Goal: Transaction & Acquisition: Purchase product/service

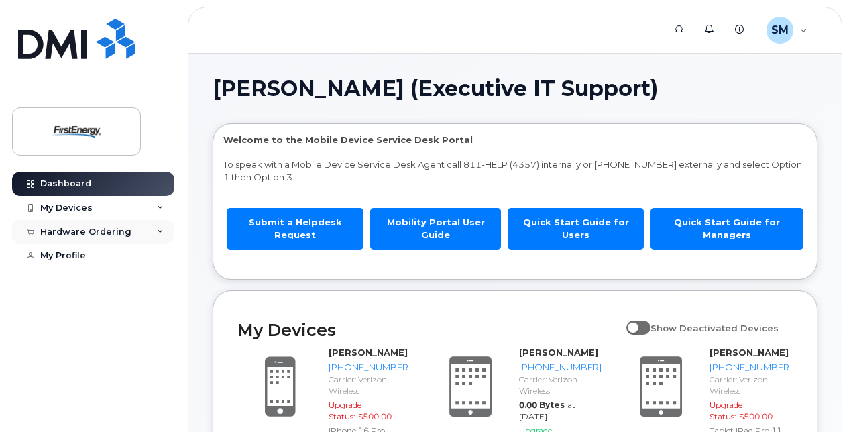
click at [156, 227] on div "Hardware Ordering" at bounding box center [93, 232] width 162 height 24
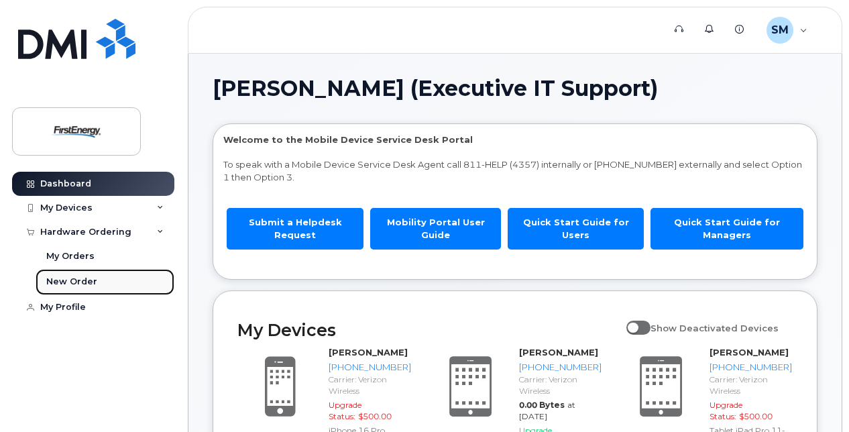
click at [75, 276] on div "New Order" at bounding box center [71, 282] width 51 height 12
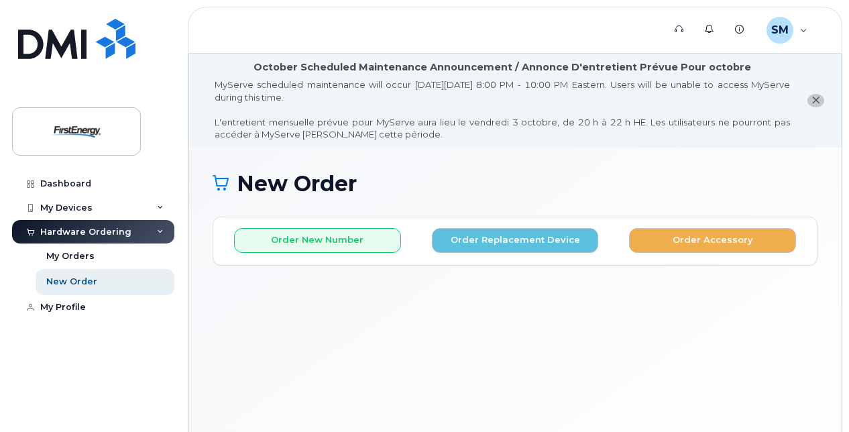
click at [815, 98] on icon "close notification" at bounding box center [816, 100] width 9 height 9
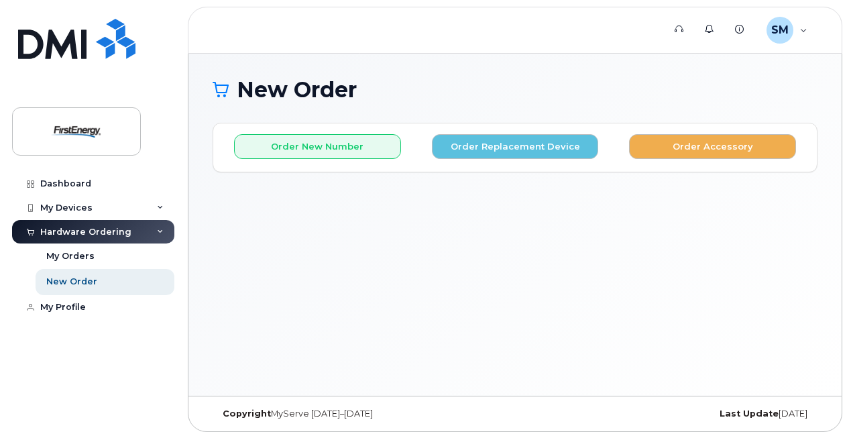
click at [376, 293] on div "New Order × Share This Order If you want to allow others to create or edit orde…" at bounding box center [516, 225] width 654 height 342
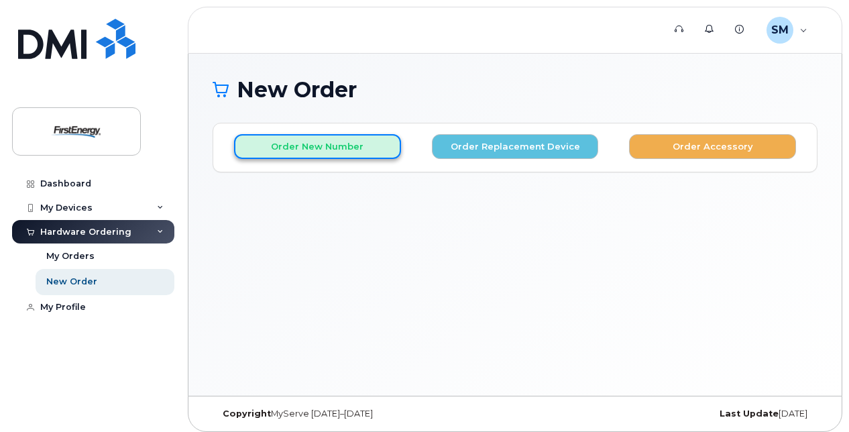
click at [334, 146] on button "Order New Number" at bounding box center [317, 146] width 167 height 25
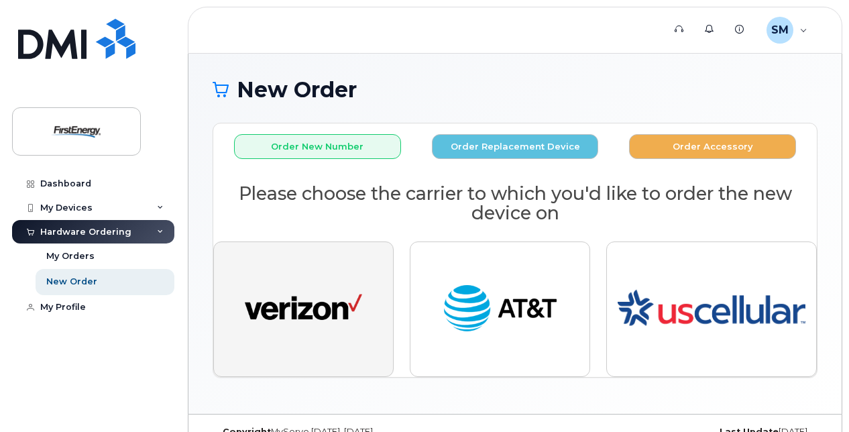
click at [330, 291] on img "button" at bounding box center [303, 309] width 117 height 60
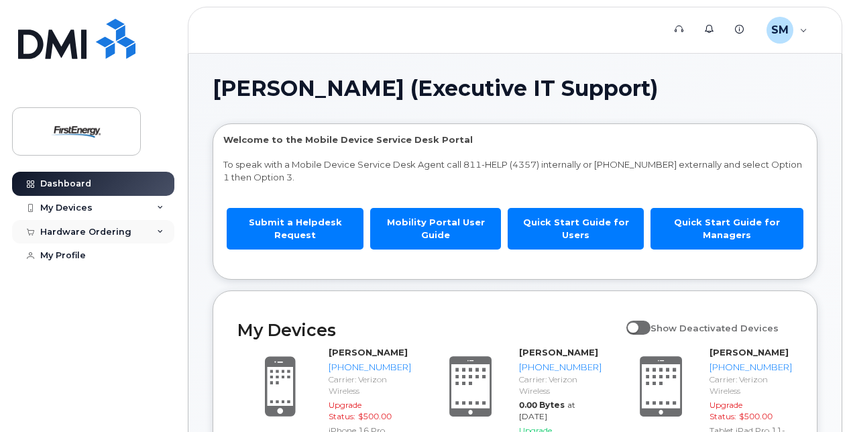
click at [136, 225] on div "Hardware Ordering" at bounding box center [93, 232] width 162 height 24
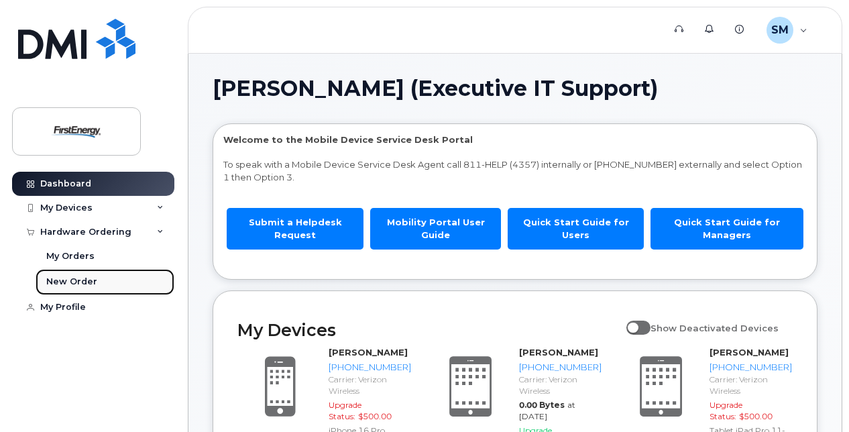
click at [82, 275] on link "New Order" at bounding box center [105, 281] width 139 height 25
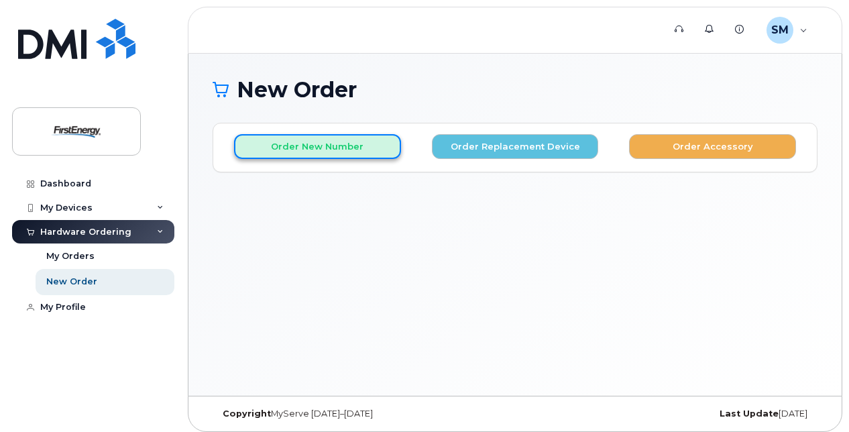
click at [310, 142] on button "Order New Number" at bounding box center [317, 146] width 167 height 25
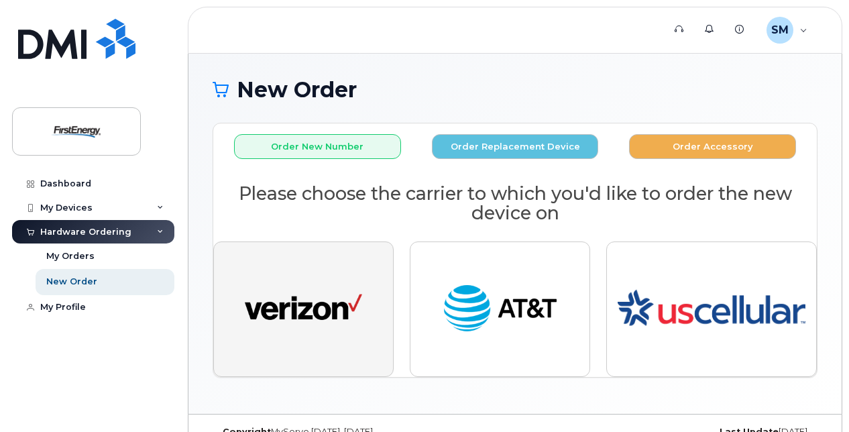
click at [293, 279] on img "button" at bounding box center [303, 309] width 117 height 60
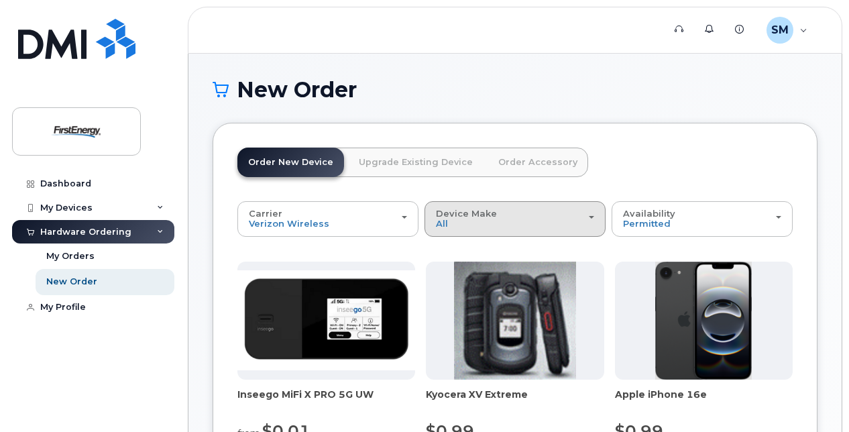
click at [467, 213] on span "Device Make" at bounding box center [466, 213] width 61 height 11
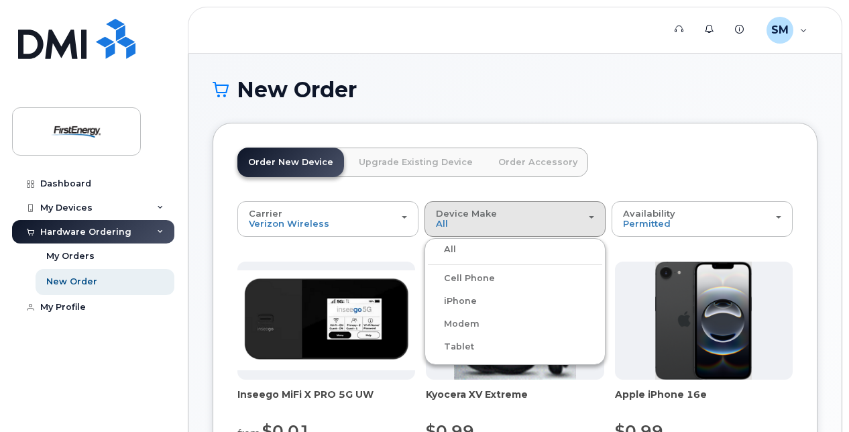
click at [469, 296] on label "iPhone" at bounding box center [452, 301] width 49 height 16
click at [0, 0] on input "iPhone" at bounding box center [0, 0] width 0 height 0
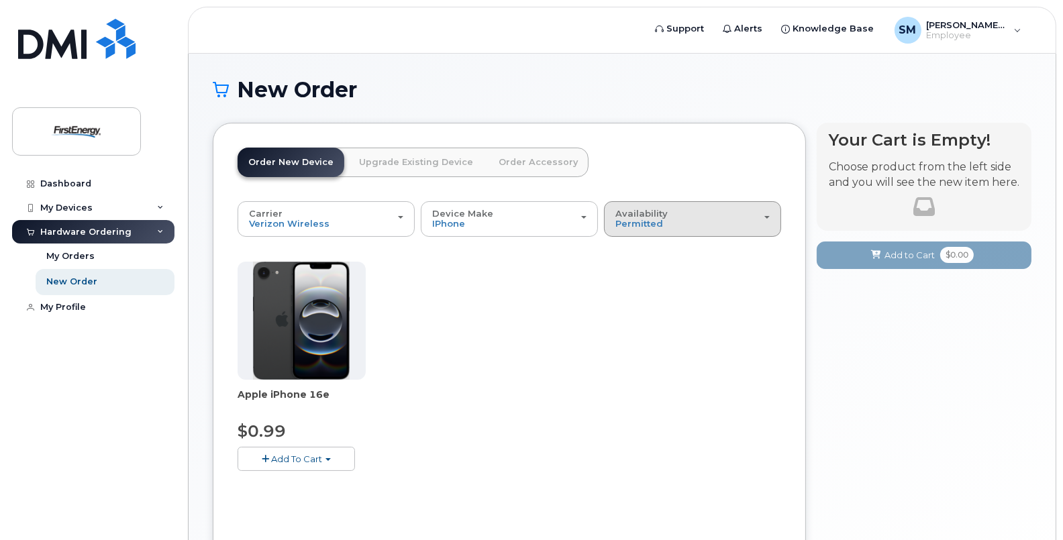
click at [675, 209] on div "Availability Permitted All" at bounding box center [692, 219] width 154 height 21
click at [624, 268] on label "All" at bounding box center [621, 272] width 28 height 16
click at [0, 0] on input "All" at bounding box center [0, 0] width 0 height 0
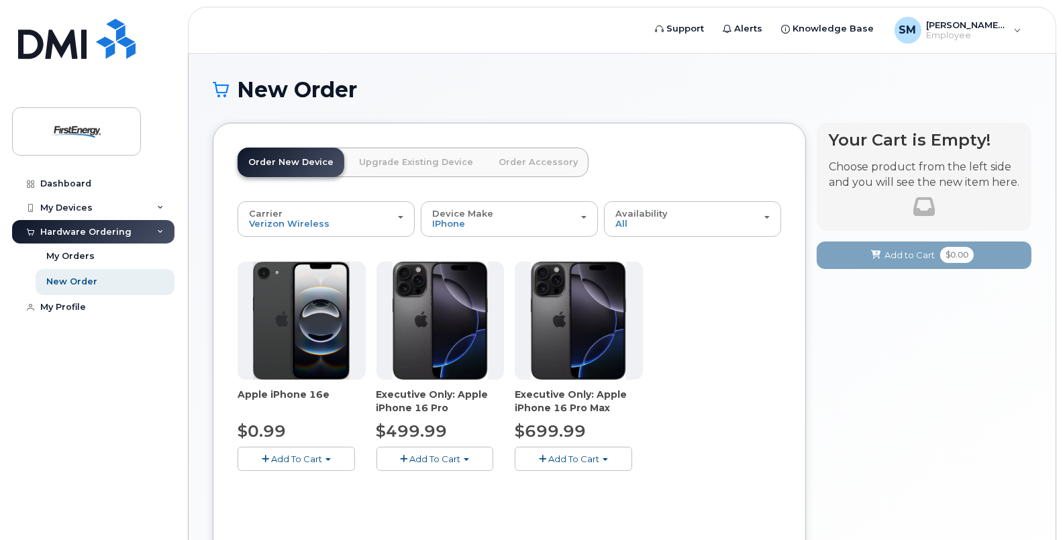
click at [431, 431] on span "Add To Cart" at bounding box center [434, 459] width 51 height 11
click at [431, 431] on link "$499.99 - 2 Year Activation" at bounding box center [453, 484] width 146 height 17
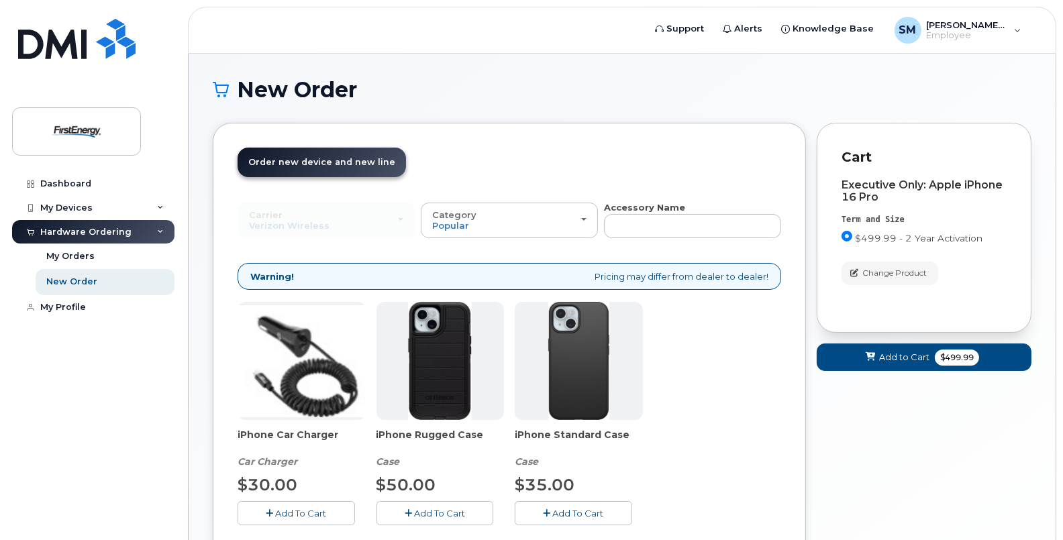
click at [582, 431] on span "Add To Cart" at bounding box center [577, 513] width 51 height 11
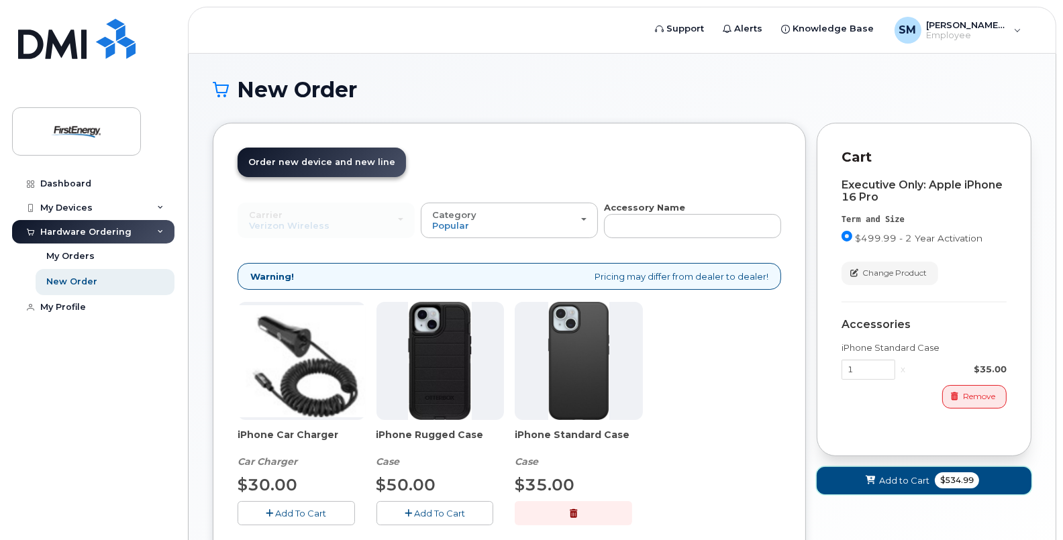
click at [849, 431] on span "$534.99" at bounding box center [957, 480] width 44 height 16
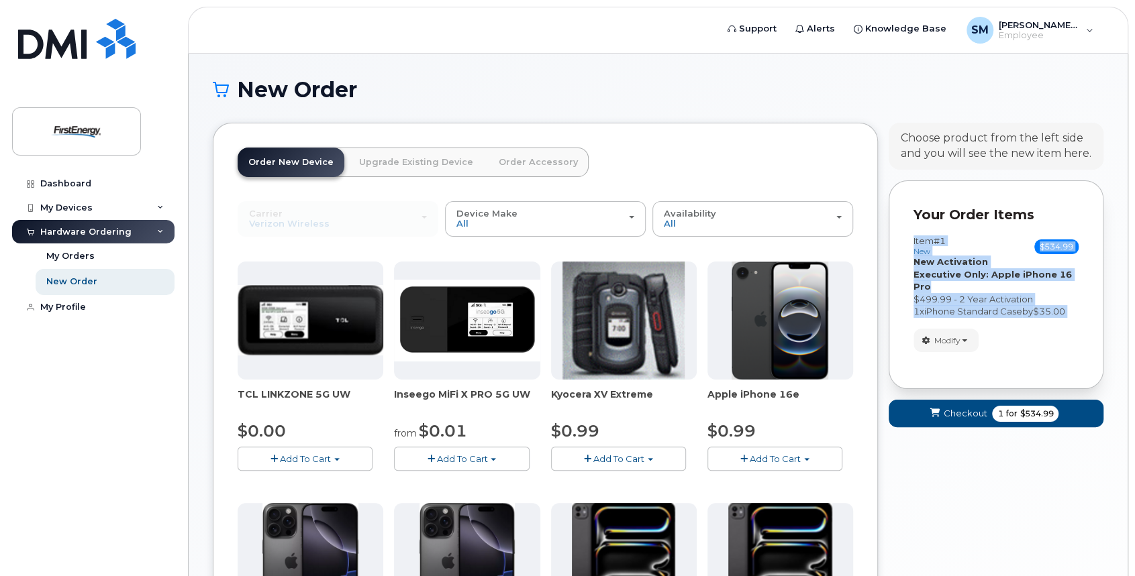
drag, startPoint x: 1131, startPoint y: 206, endPoint x: 1125, endPoint y: 327, distance: 120.9
click at [849, 327] on body "Support Alerts Knowledge Base [PERSON_NAME], [PERSON_NAME] (Executive IT Suppor…" at bounding box center [567, 444] width 1135 height 889
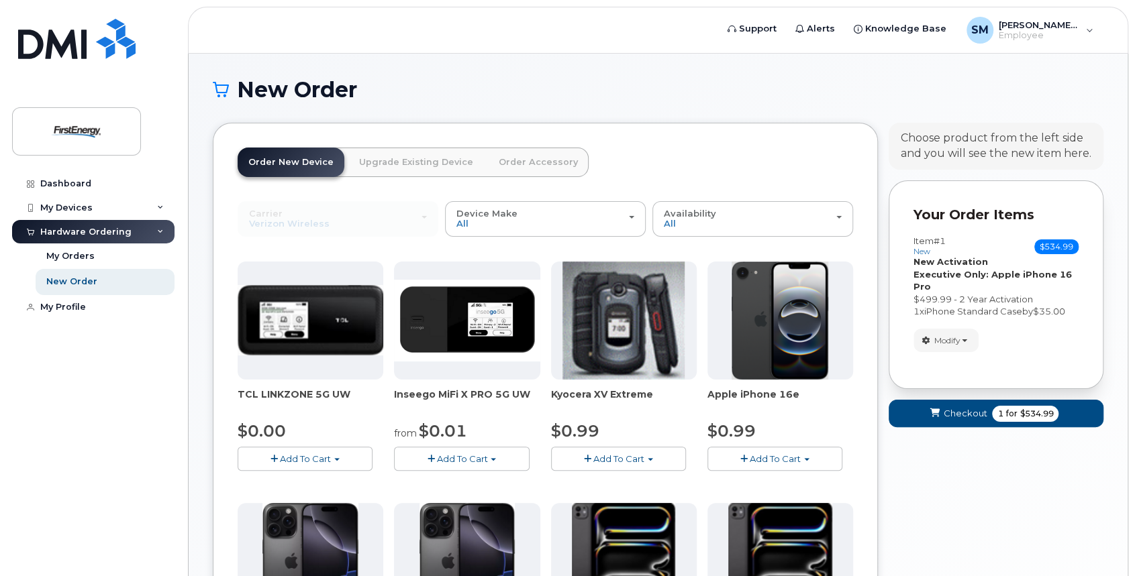
click at [803, 154] on header "Order New Device Upgrade Existing Device Order Accessory Order new device and n…" at bounding box center [545, 175] width 615 height 54
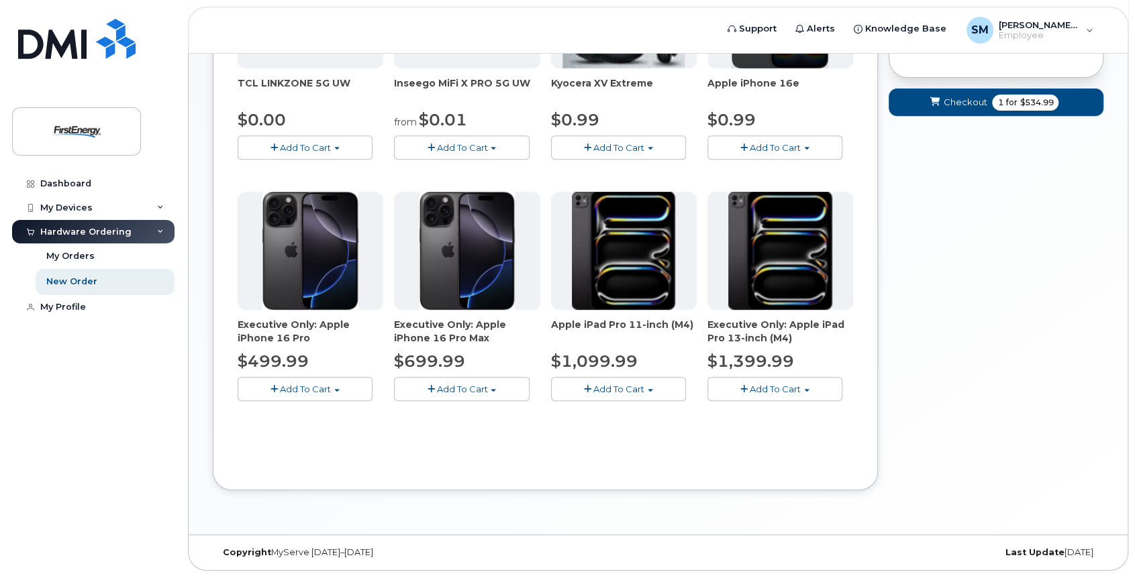
click at [625, 384] on span "Add To Cart" at bounding box center [618, 389] width 51 height 11
click at [623, 406] on link "$1099.99 - 2 Year Activation" at bounding box center [630, 414] width 152 height 17
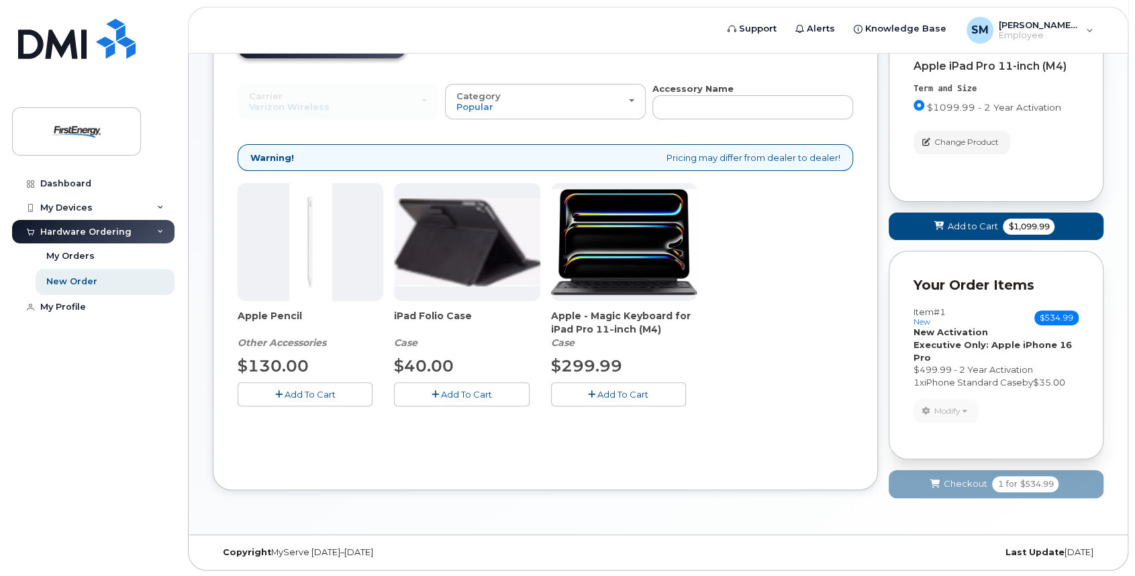
click at [319, 386] on button "Add To Cart" at bounding box center [305, 393] width 135 height 23
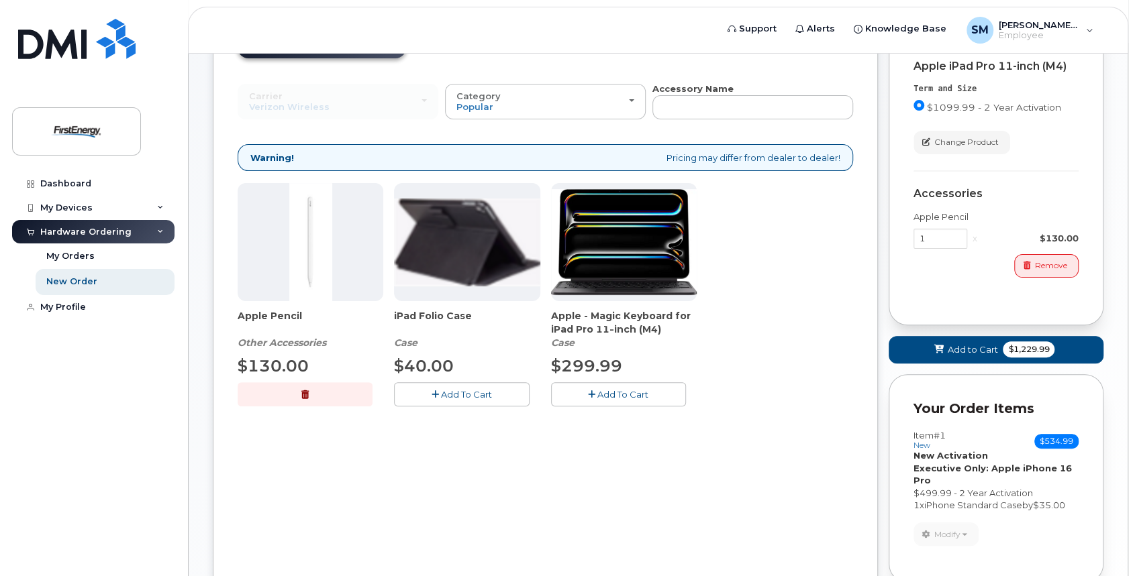
click at [637, 396] on span "Add To Cart" at bounding box center [622, 394] width 51 height 11
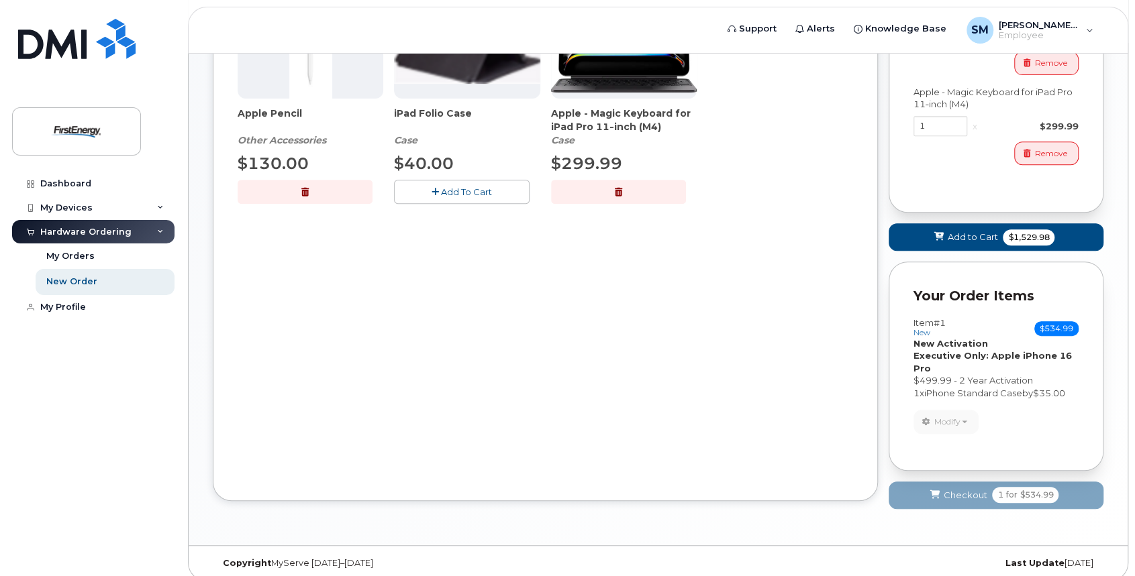
scroll to position [332, 0]
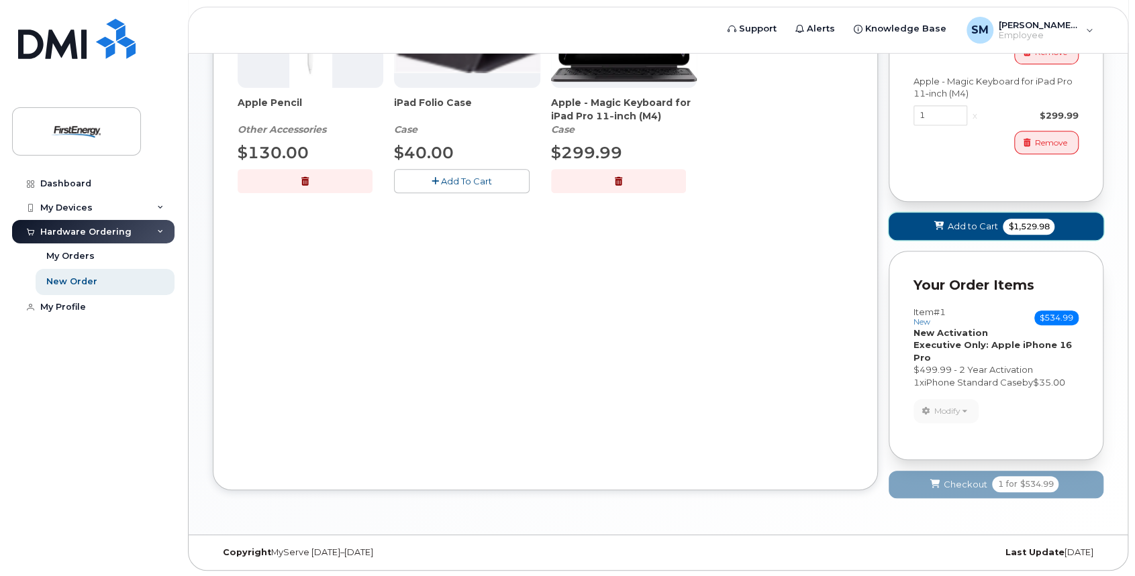
click at [849, 220] on span "Add to Cart" at bounding box center [972, 226] width 50 height 13
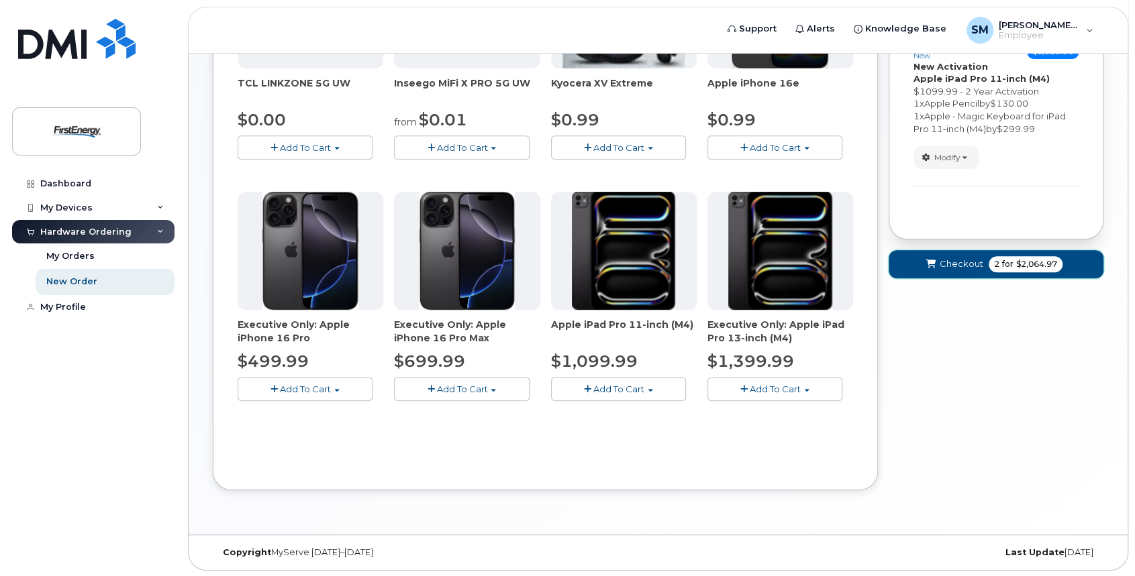
click at [849, 258] on span "2" at bounding box center [996, 264] width 5 height 12
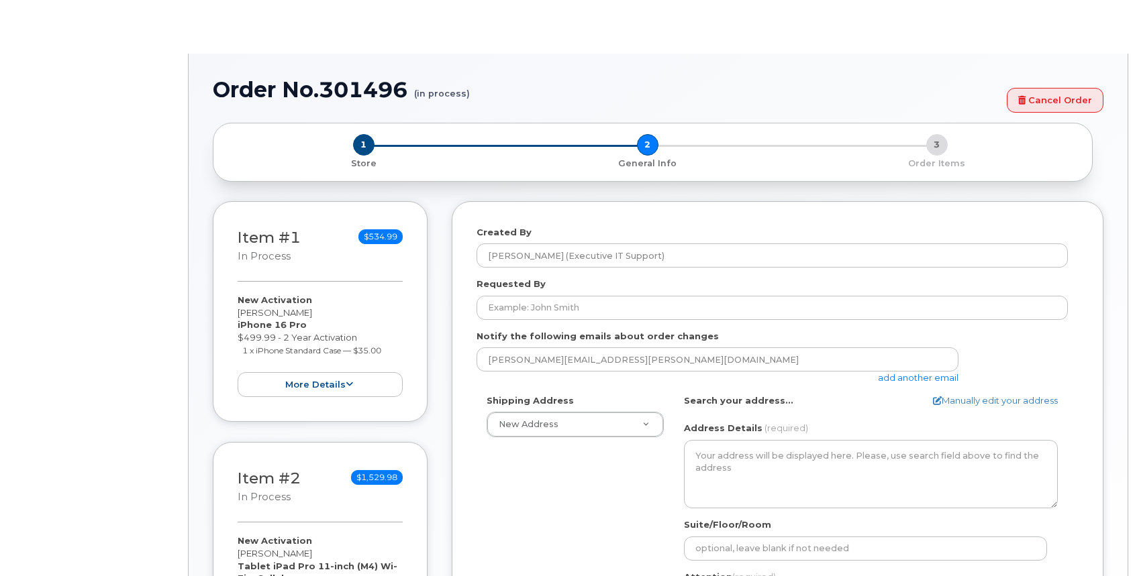
select select
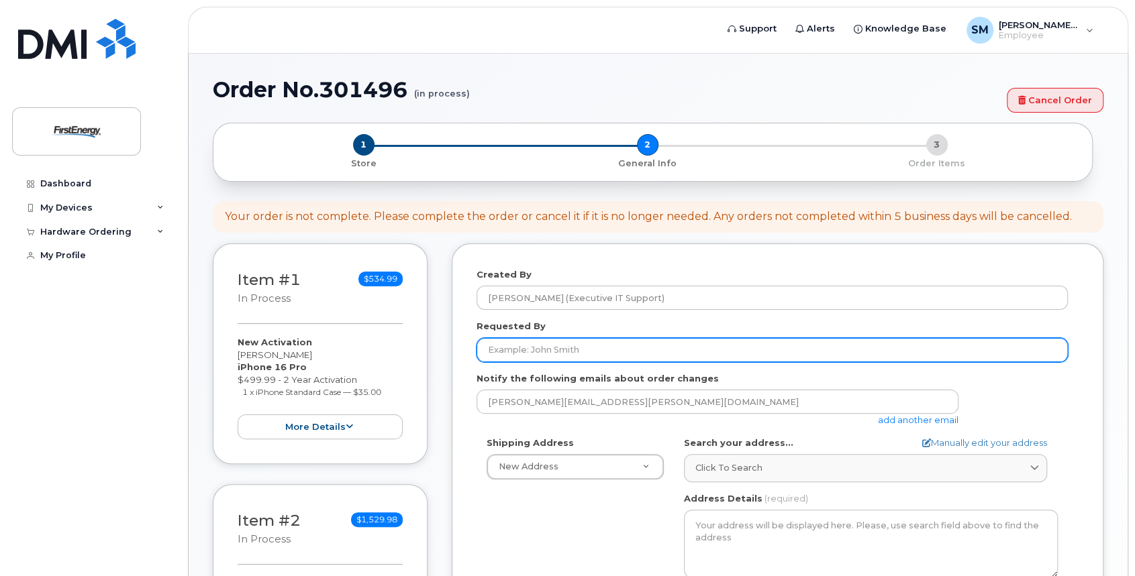
click at [560, 346] on input "Requested By" at bounding box center [771, 350] width 591 height 24
type input "[PERSON_NAME]"
